Goal: Task Accomplishment & Management: Complete application form

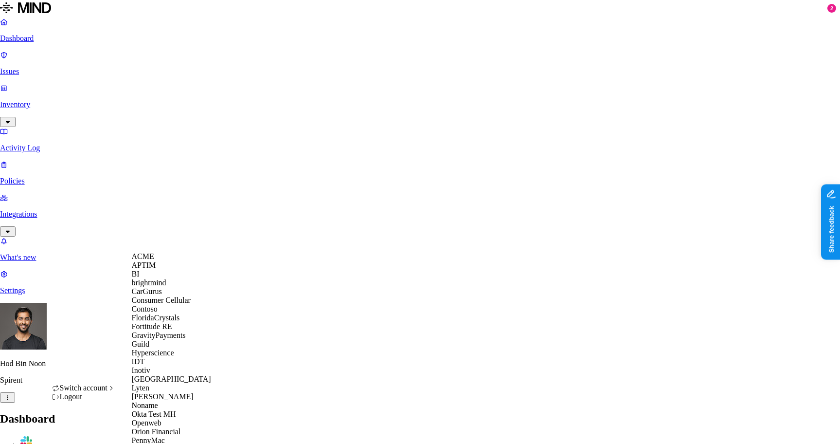
click at [164, 259] on div "ACME" at bounding box center [179, 256] width 94 height 9
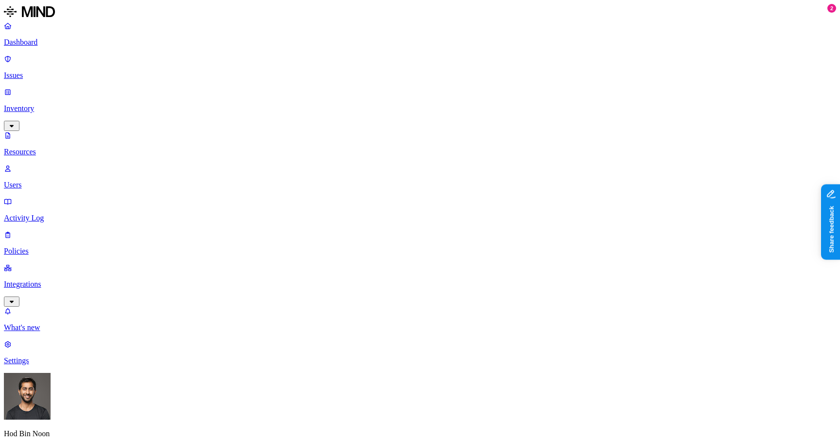
scroll to position [193, 0]
drag, startPoint x: 606, startPoint y: 323, endPoint x: 727, endPoint y: 319, distance: 121.2
drag, startPoint x: 730, startPoint y: 320, endPoint x: 621, endPoint y: 323, distance: 109.5
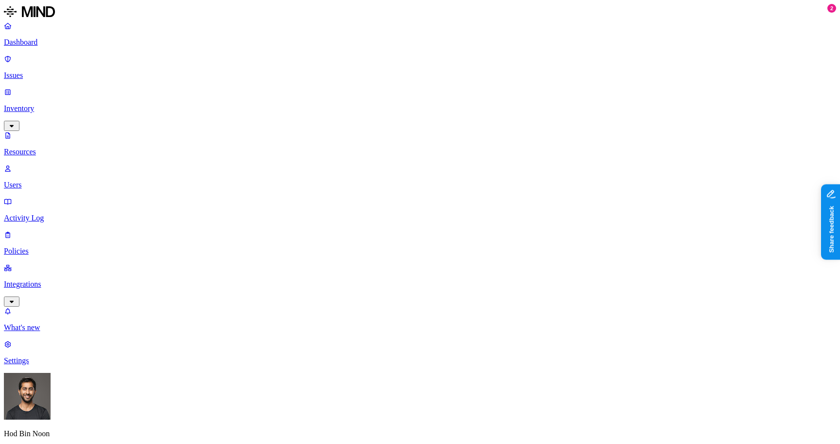
drag, startPoint x: 621, startPoint y: 323, endPoint x: 726, endPoint y: 323, distance: 105.6
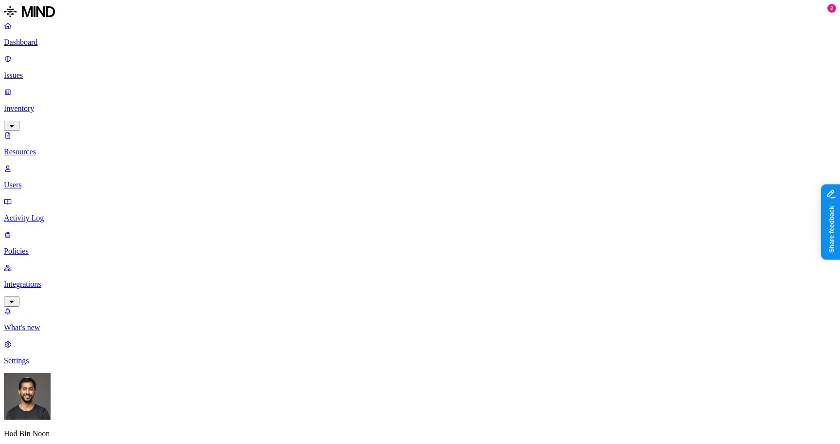
scroll to position [0, 0]
drag, startPoint x: 626, startPoint y: 230, endPoint x: 735, endPoint y: 233, distance: 109.0
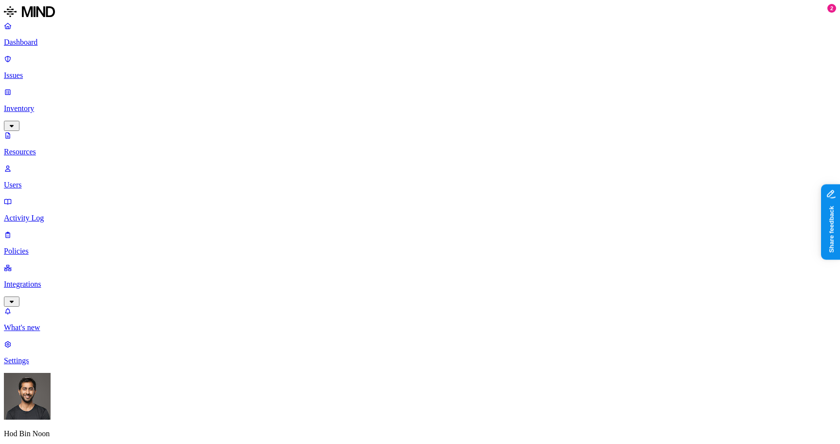
drag, startPoint x: 604, startPoint y: 228, endPoint x: 728, endPoint y: 229, distance: 123.6
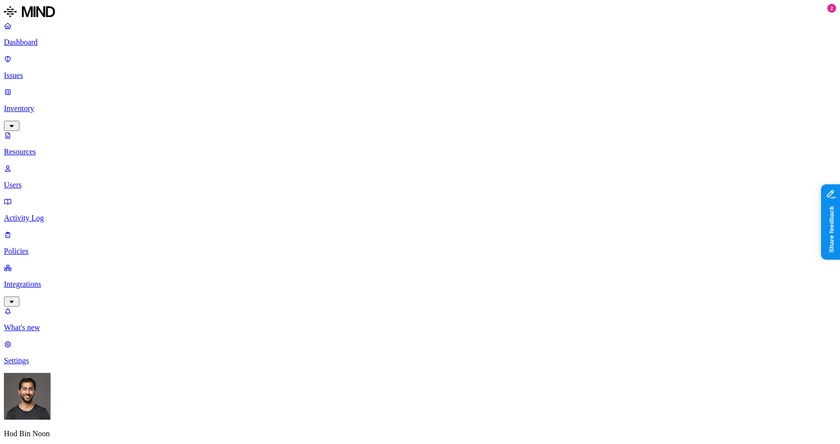
click at [565, 120] on span "External users" at bounding box center [570, 124] width 44 height 8
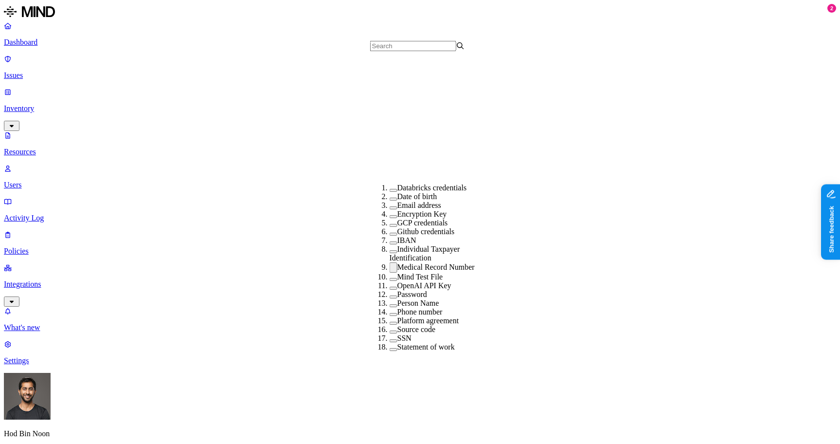
scroll to position [203, 0]
click at [397, 263] on label "Medical Record Number" at bounding box center [435, 267] width 77 height 8
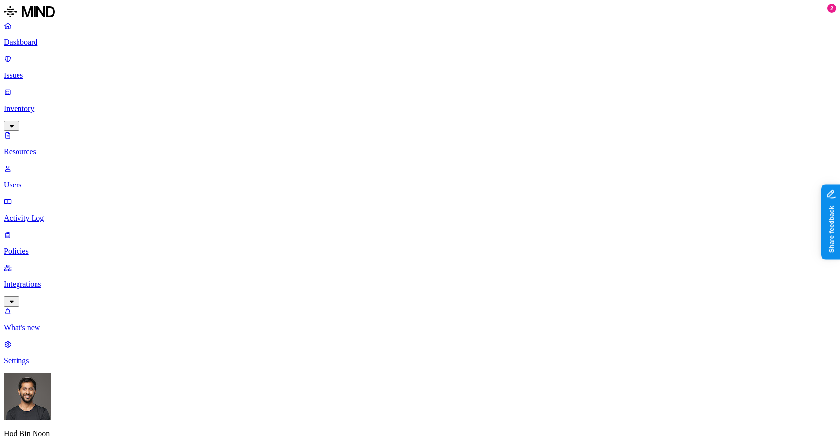
click at [41, 247] on p "Policies" at bounding box center [420, 251] width 832 height 9
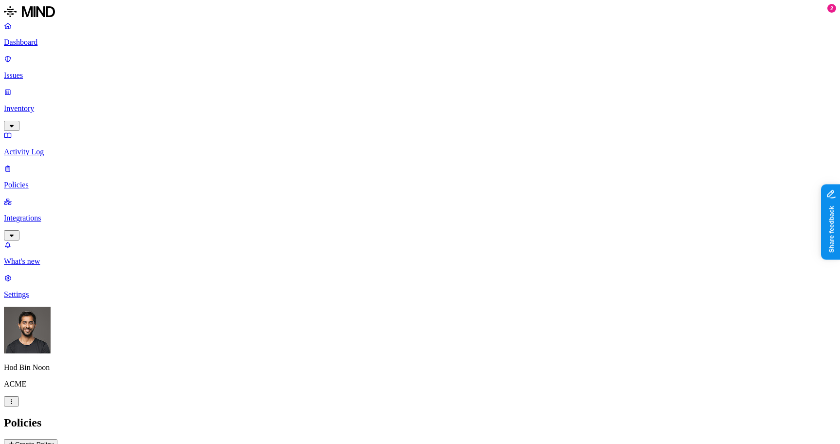
drag, startPoint x: 771, startPoint y: 50, endPoint x: 781, endPoint y: 17, distance: 35.2
click at [15, 441] on icon at bounding box center [11, 444] width 7 height 6
click at [397, 221] on label "Web Category" at bounding box center [382, 213] width 29 height 17
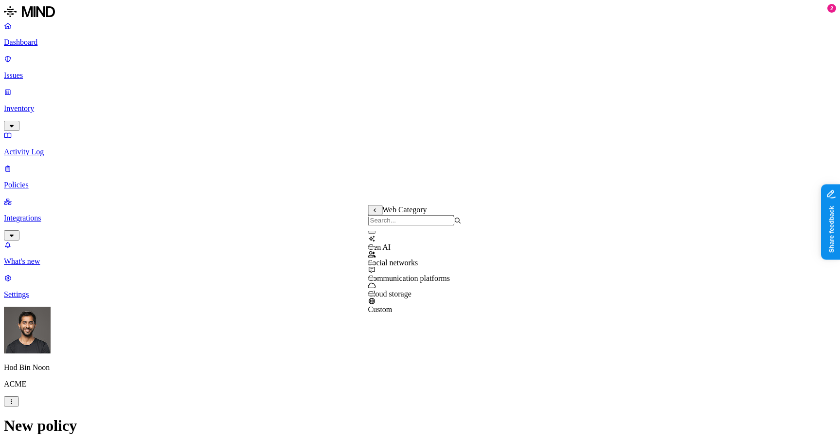
click at [419, 248] on div "Gen AI" at bounding box center [414, 238] width 93 height 26
click at [412, 250] on div "Gen AI" at bounding box center [414, 239] width 93 height 28
click at [412, 290] on span "Cloud storage" at bounding box center [389, 293] width 43 height 8
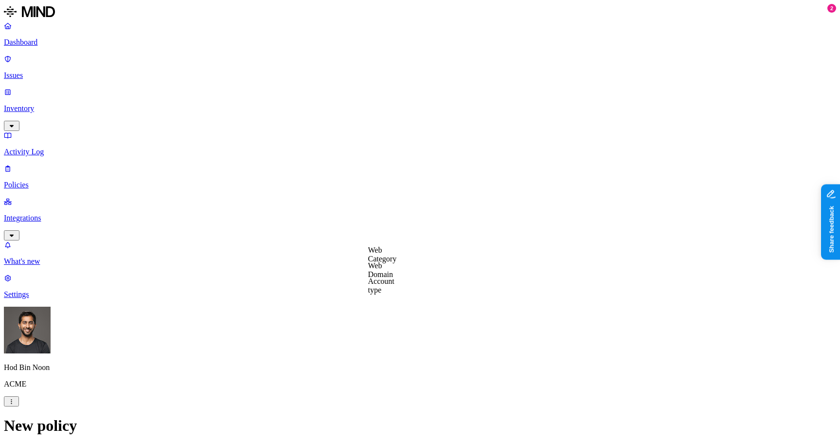
click at [397, 260] on label "Web Category" at bounding box center [382, 254] width 29 height 17
click at [391, 284] on span "Gen AI" at bounding box center [379, 288] width 23 height 8
click at [445, 269] on label "AND" at bounding box center [436, 265] width 17 height 8
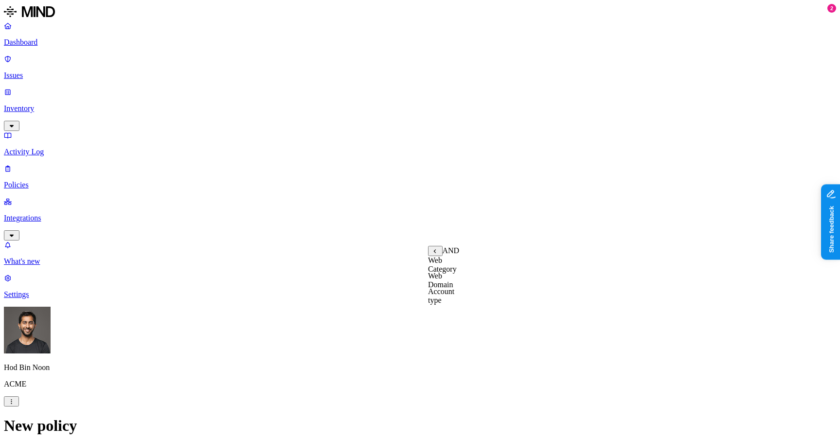
click at [454, 304] on label "Account type" at bounding box center [441, 295] width 26 height 17
click at [466, 264] on label "Unmanaged" at bounding box center [446, 260] width 37 height 8
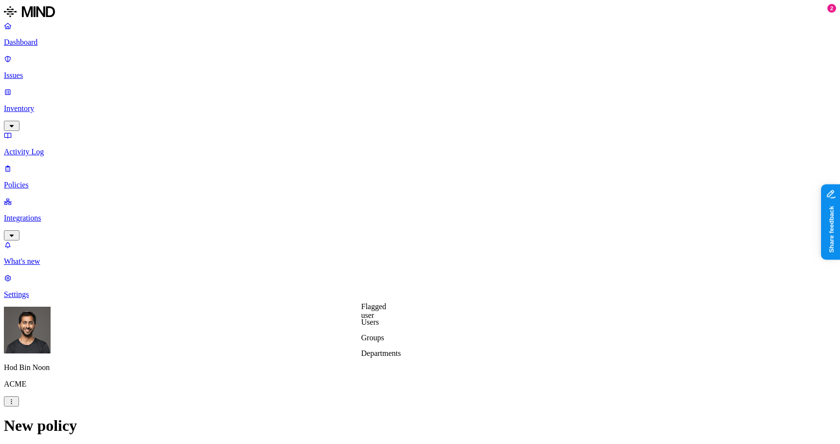
click at [384, 341] on label "Groups" at bounding box center [372, 337] width 23 height 8
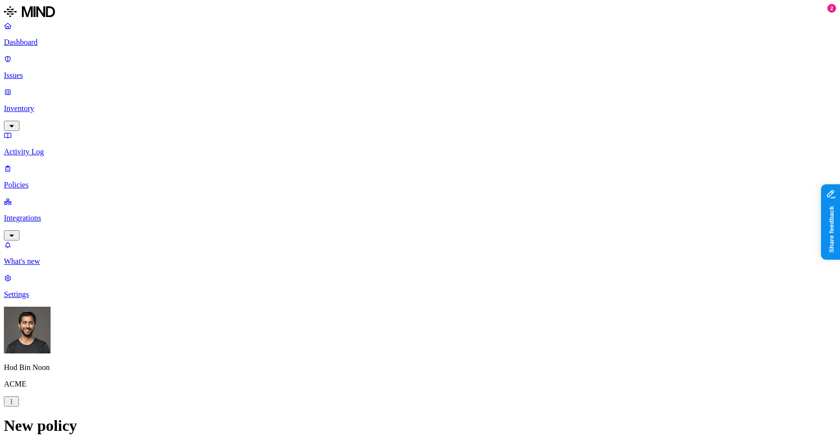
click at [383, 357] on label "Departments" at bounding box center [381, 353] width 40 height 8
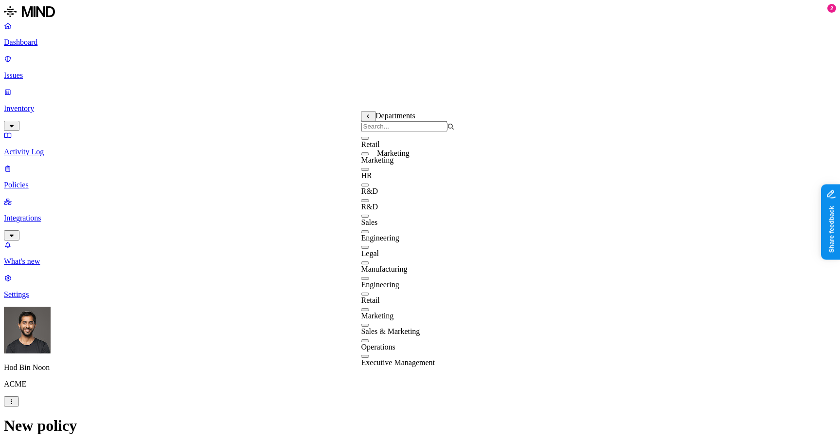
click at [394, 162] on span "Marketing" at bounding box center [377, 160] width 33 height 8
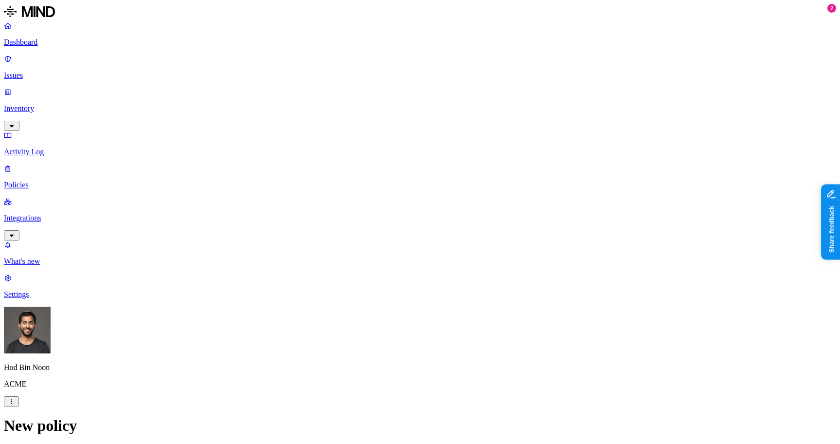
scroll to position [542, 0]
click at [61, 71] on p "Issues" at bounding box center [420, 75] width 832 height 9
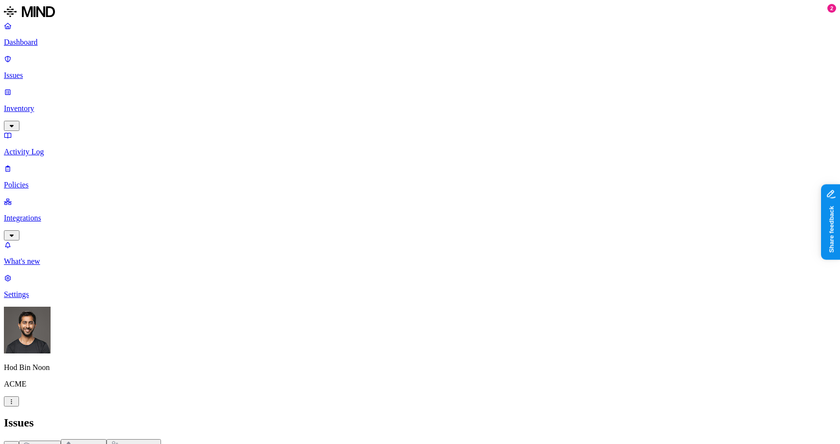
scroll to position [226, 0]
drag, startPoint x: 591, startPoint y: 330, endPoint x: 726, endPoint y: 330, distance: 135.2
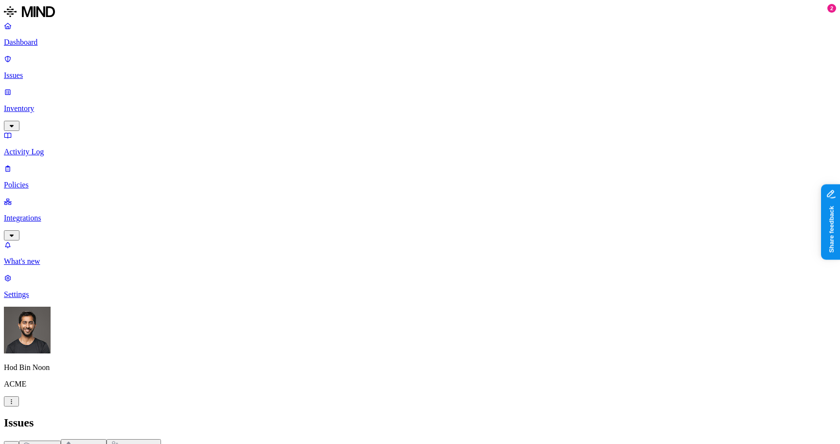
drag, startPoint x: 607, startPoint y: 391, endPoint x: 761, endPoint y: 391, distance: 154.7
